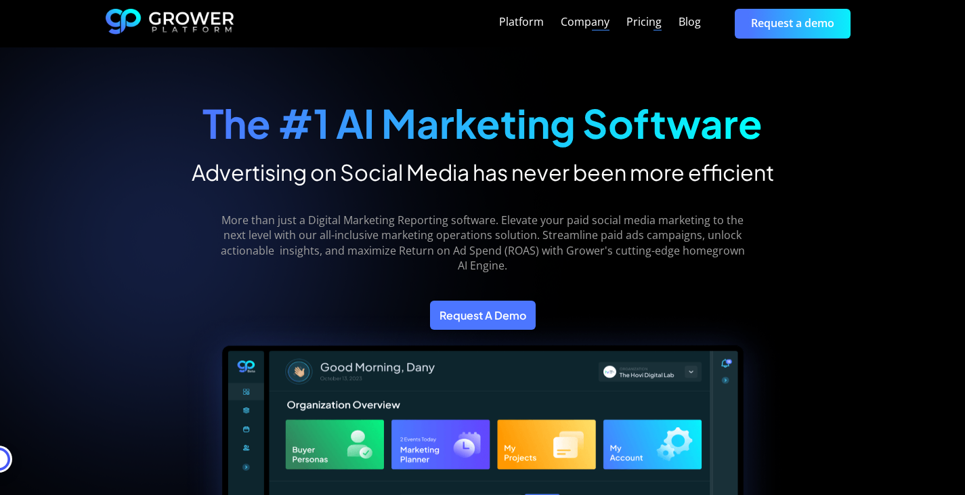
click at [832, 33] on link "Request a demo" at bounding box center [792, 23] width 116 height 29
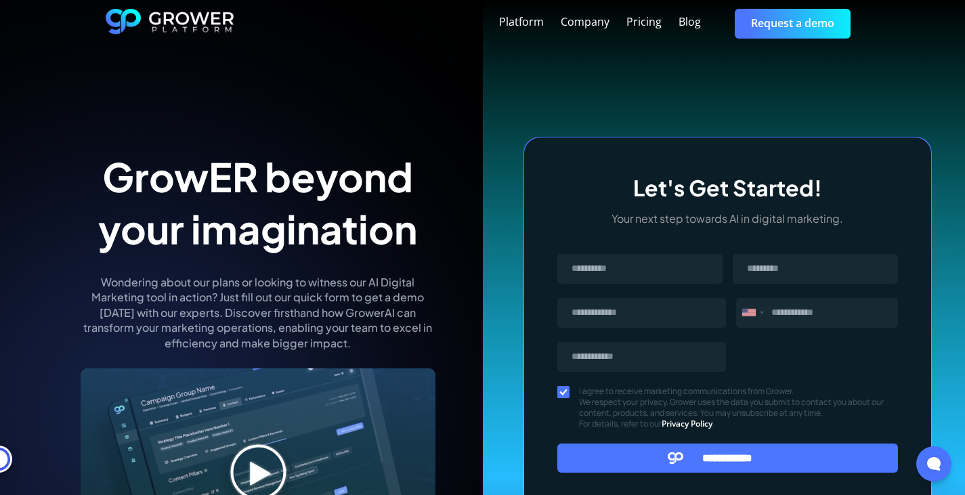
click at [544, 28] on div "Platform" at bounding box center [521, 22] width 45 height 13
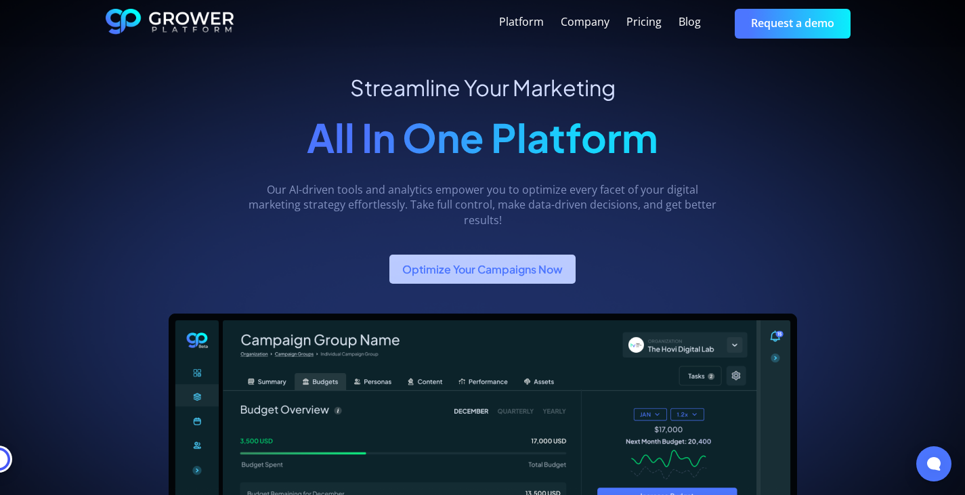
click at [523, 269] on link "Optimize Your Campaigns Now" at bounding box center [482, 269] width 186 height 29
